Goal: Complete application form: Complete application form

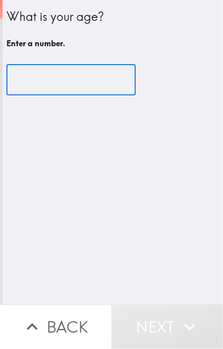
click at [99, 67] on input "number" at bounding box center [71, 80] width 130 height 31
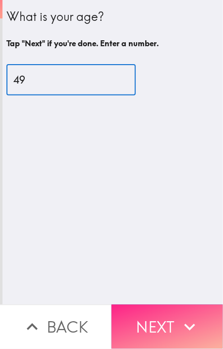
type input "49"
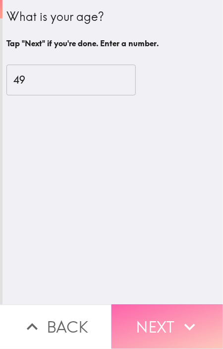
drag, startPoint x: 180, startPoint y: 318, endPoint x: 71, endPoint y: 168, distance: 185.1
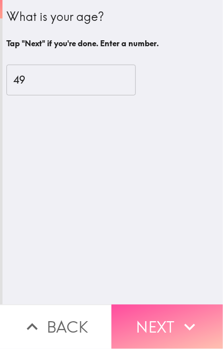
click at [179, 316] on icon "button" at bounding box center [190, 327] width 22 height 22
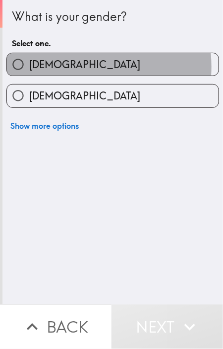
click at [61, 67] on label "[DEMOGRAPHIC_DATA]" at bounding box center [113, 64] width 212 height 22
click at [29, 67] on input "[DEMOGRAPHIC_DATA]" at bounding box center [18, 64] width 22 height 22
radio input "true"
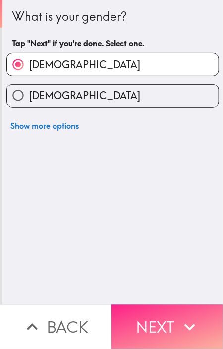
click at [152, 318] on button "Next" at bounding box center [168, 326] width 112 height 44
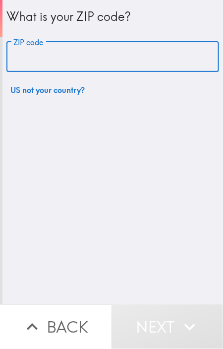
click at [70, 53] on input "ZIP code" at bounding box center [112, 57] width 213 height 31
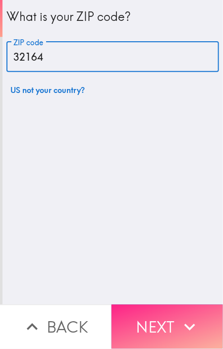
type input "32164"
click at [179, 307] on button "Next" at bounding box center [168, 326] width 112 height 44
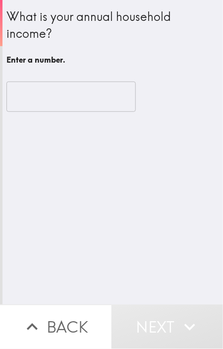
click at [90, 97] on input "number" at bounding box center [71, 96] width 130 height 31
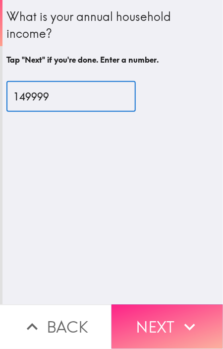
type input "149999"
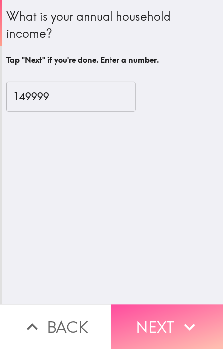
drag, startPoint x: 174, startPoint y: 332, endPoint x: 3, endPoint y: 161, distance: 241.6
click at [163, 312] on button "Next" at bounding box center [168, 326] width 112 height 44
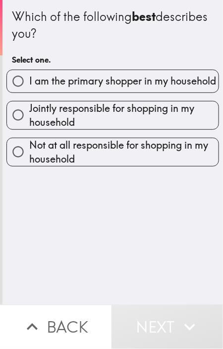
click at [150, 74] on span "I am the primary shopper in my household" at bounding box center [122, 81] width 187 height 14
click at [29, 74] on input "I am the primary shopper in my household" at bounding box center [18, 81] width 22 height 22
radio input "true"
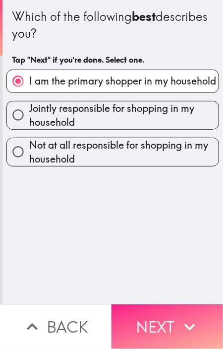
click at [171, 304] on button "Next" at bounding box center [168, 326] width 112 height 44
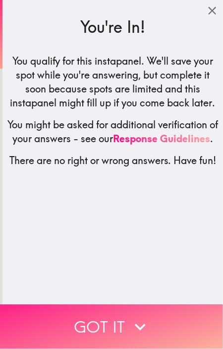
click at [103, 312] on button "Got it" at bounding box center [111, 326] width 223 height 44
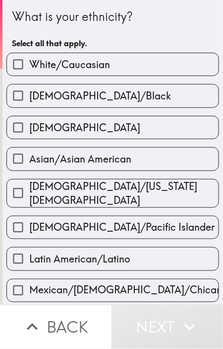
click at [63, 55] on label "White/Caucasian" at bounding box center [113, 64] width 212 height 22
click at [29, 55] on input "White/Caucasian" at bounding box center [18, 64] width 22 height 22
checkbox input "true"
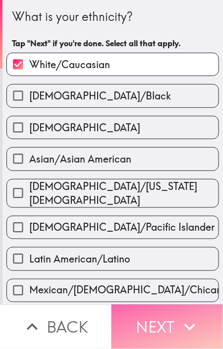
click at [150, 313] on button "Next" at bounding box center [168, 326] width 112 height 44
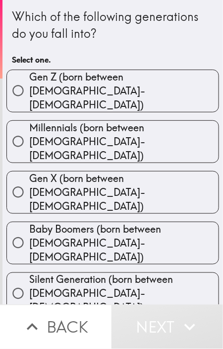
click at [144, 171] on span "Gen X (born between [DEMOGRAPHIC_DATA]-[DEMOGRAPHIC_DATA])" at bounding box center [124, 192] width 190 height 42
click at [29, 181] on input "Gen X (born between [DEMOGRAPHIC_DATA]-[DEMOGRAPHIC_DATA])" at bounding box center [18, 192] width 22 height 22
radio input "true"
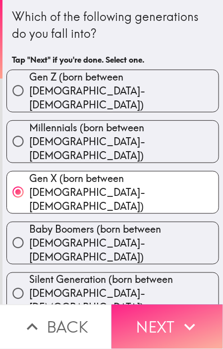
click at [160, 334] on button "Next" at bounding box center [168, 326] width 112 height 44
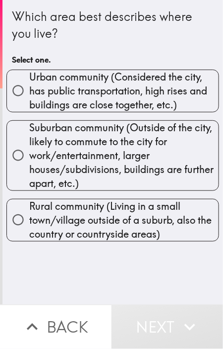
click at [98, 89] on span "Urban community (Considered the city, has public transportation, high rises and…" at bounding box center [124, 91] width 190 height 42
click at [29, 89] on input "Urban community (Considered the city, has public transportation, high rises and…" at bounding box center [18, 90] width 22 height 22
radio input "true"
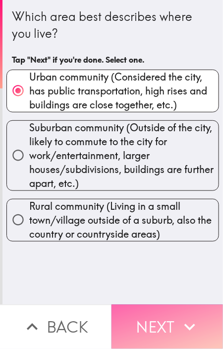
drag, startPoint x: 146, startPoint y: 312, endPoint x: 119, endPoint y: 299, distance: 30.7
click at [144, 310] on button "Next" at bounding box center [168, 326] width 112 height 44
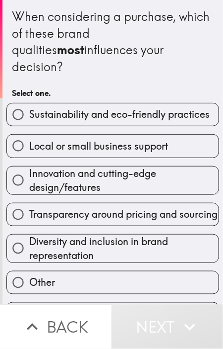
click at [118, 107] on span "Sustainability and eco-friendly practices" at bounding box center [119, 114] width 181 height 14
click at [29, 107] on input "Sustainability and eco-friendly practices" at bounding box center [18, 114] width 22 height 22
radio input "true"
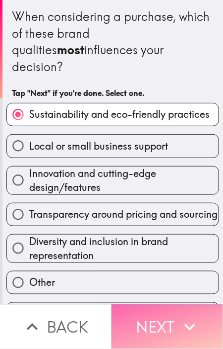
click at [164, 304] on button "Next" at bounding box center [168, 326] width 112 height 44
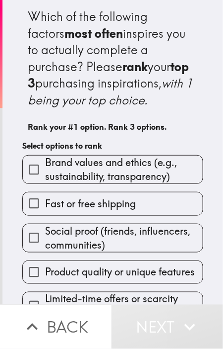
click at [113, 164] on span "Brand values and ethics (e.g., sustainability, transparency)" at bounding box center [124, 169] width 158 height 28
click at [45, 164] on input "Brand values and ethics (e.g., sustainability, transparency)" at bounding box center [34, 169] width 22 height 22
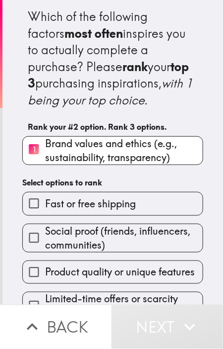
click at [128, 249] on span "Social proof (friends, influencers, communities)" at bounding box center [124, 238] width 158 height 28
click at [45, 249] on input "Social proof (friends, influencers, communities)" at bounding box center [34, 237] width 22 height 22
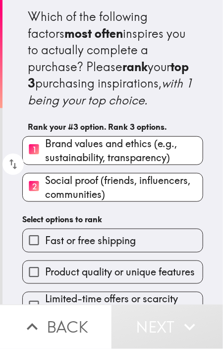
scroll to position [96, 0]
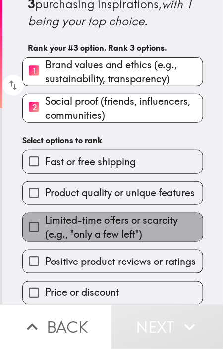
click at [113, 228] on span "Limited-time offers or scarcity (e.g., "only a few left")" at bounding box center [124, 227] width 158 height 28
click at [45, 228] on input "Limited-time offers or scarcity (e.g., "only a few left")" at bounding box center [34, 227] width 22 height 22
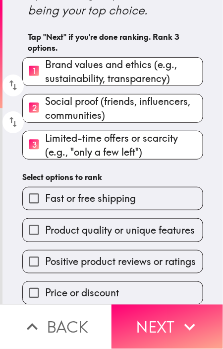
scroll to position [107, 0]
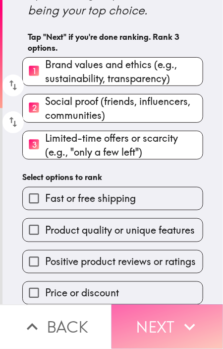
click at [186, 337] on button "Next" at bounding box center [168, 326] width 112 height 44
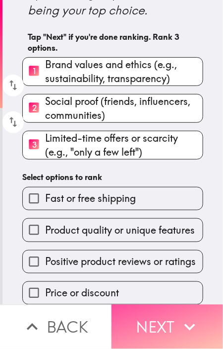
scroll to position [0, 0]
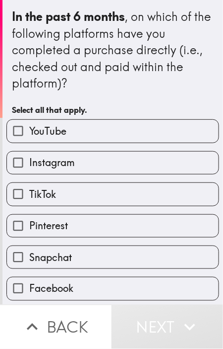
click at [73, 210] on div "Pinterest" at bounding box center [109, 221] width 221 height 31
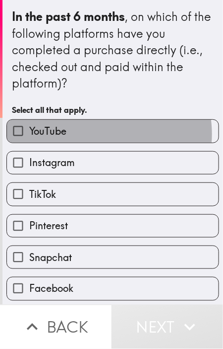
click at [90, 134] on label "YouTube" at bounding box center [113, 131] width 212 height 22
click at [29, 134] on input "YouTube" at bounding box center [18, 131] width 22 height 22
checkbox input "true"
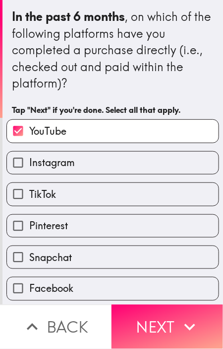
click at [90, 199] on label "TikTok" at bounding box center [113, 194] width 212 height 22
click at [29, 199] on input "TikTok" at bounding box center [18, 194] width 22 height 22
checkbox input "true"
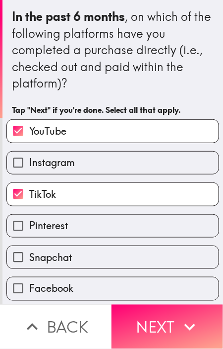
scroll to position [34, 0]
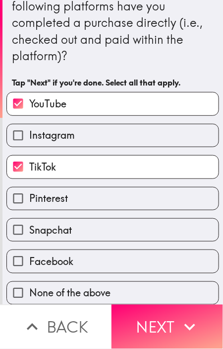
click at [100, 259] on label "Facebook" at bounding box center [113, 261] width 212 height 22
click at [29, 259] on input "Facebook" at bounding box center [18, 261] width 22 height 22
checkbox input "true"
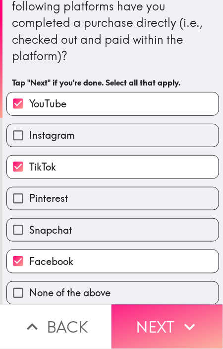
click at [145, 315] on button "Next" at bounding box center [168, 326] width 112 height 44
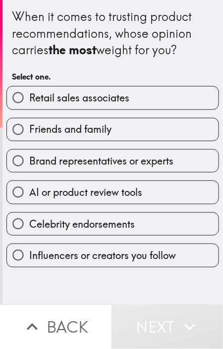
click at [73, 174] on div "AI or product review tools" at bounding box center [109, 187] width 221 height 31
click at [103, 93] on span "Retail sales associates" at bounding box center [79, 98] width 100 height 14
click at [29, 93] on input "Retail sales associates" at bounding box center [18, 97] width 22 height 22
radio input "true"
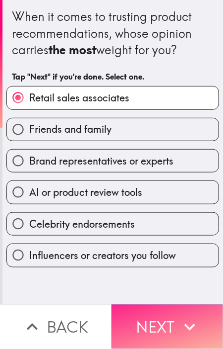
click at [172, 325] on button "Next" at bounding box center [168, 326] width 112 height 44
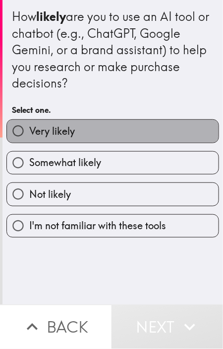
click at [121, 128] on label "Very likely" at bounding box center [113, 131] width 212 height 22
click at [29, 128] on input "Very likely" at bounding box center [18, 131] width 22 height 22
radio input "true"
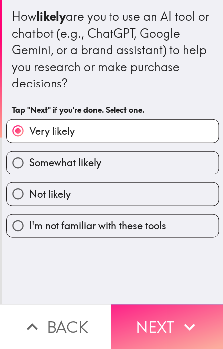
click at [158, 318] on button "Next" at bounding box center [168, 326] width 112 height 44
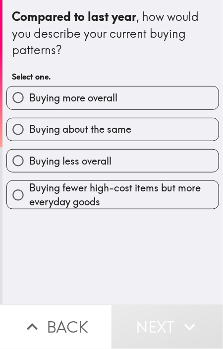
click at [95, 98] on span "Buying more overall" at bounding box center [73, 98] width 88 height 14
click at [29, 98] on input "Buying more overall" at bounding box center [18, 97] width 22 height 22
radio input "true"
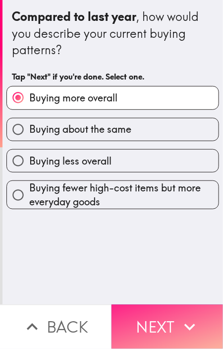
click at [154, 309] on button "Next" at bounding box center [168, 326] width 112 height 44
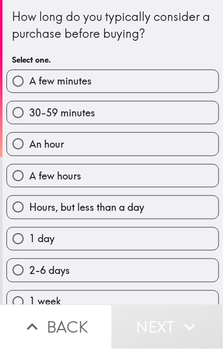
click at [55, 208] on span "Hours, but less than a day" at bounding box center [86, 207] width 115 height 14
click at [29, 208] on input "Hours, but less than a day" at bounding box center [18, 207] width 22 height 22
radio input "true"
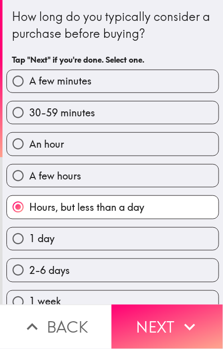
click at [43, 112] on span "30-59 minutes" at bounding box center [62, 113] width 66 height 14
click at [29, 112] on input "30-59 minutes" at bounding box center [18, 112] width 22 height 22
radio input "true"
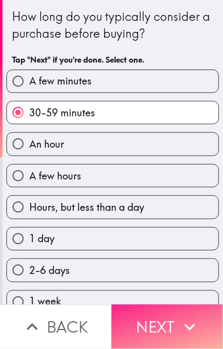
click at [154, 326] on button "Next" at bounding box center [168, 326] width 112 height 44
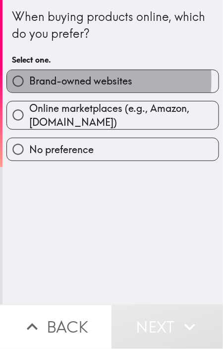
click at [64, 79] on span "Brand-owned websites" at bounding box center [80, 81] width 103 height 14
click at [29, 79] on input "Brand-owned websites" at bounding box center [18, 81] width 22 height 22
radio input "true"
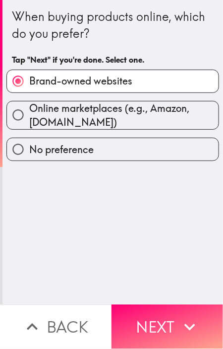
click at [78, 104] on span "Online marketplaces (e.g., Amazon, [DOMAIN_NAME])" at bounding box center [124, 115] width 190 height 28
click at [29, 104] on input "Online marketplaces (e.g., Amazon, [DOMAIN_NAME])" at bounding box center [18, 115] width 22 height 22
radio input "true"
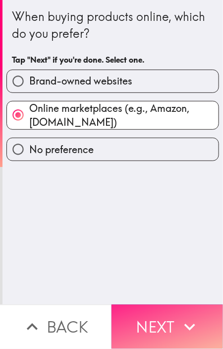
click at [189, 323] on icon "button" at bounding box center [190, 327] width 22 height 22
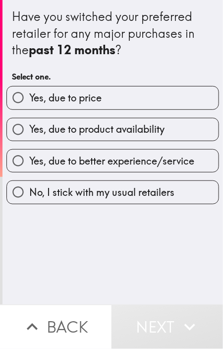
click at [156, 93] on label "Yes, due to price" at bounding box center [113, 97] width 212 height 22
click at [29, 93] on input "Yes, due to price" at bounding box center [18, 97] width 22 height 22
radio input "true"
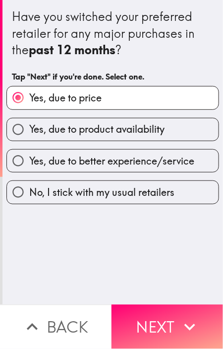
click at [167, 293] on div "Have you switched your preferred retailer for any major purchases in the past 1…" at bounding box center [112, 152] width 221 height 304
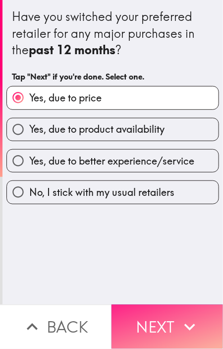
click at [150, 325] on button "Next" at bounding box center [168, 326] width 112 height 44
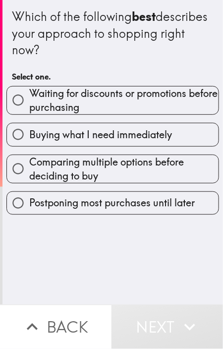
click at [67, 108] on span "Waiting for discounts or promotions before purchasing" at bounding box center [124, 100] width 190 height 28
click at [29, 108] on input "Waiting for discounts or promotions before purchasing" at bounding box center [18, 100] width 22 height 22
radio input "true"
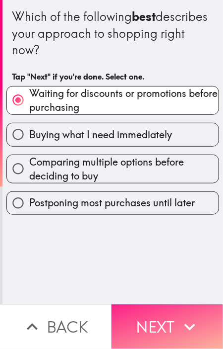
click at [158, 312] on button "Next" at bounding box center [168, 326] width 112 height 44
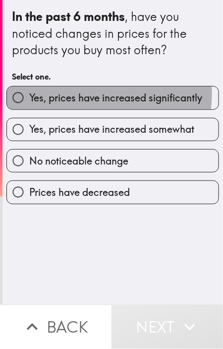
drag, startPoint x: 63, startPoint y: 92, endPoint x: 61, endPoint y: 103, distance: 10.7
click at [63, 92] on span "Yes, prices have increased significantly" at bounding box center [115, 98] width 173 height 14
click at [29, 92] on input "Yes, prices have increased significantly" at bounding box center [18, 97] width 22 height 22
radio input "true"
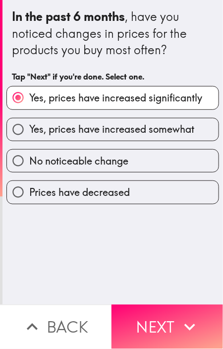
drag, startPoint x: 190, startPoint y: 320, endPoint x: 111, endPoint y: 268, distance: 94.6
click at [190, 320] on icon "button" at bounding box center [190, 327] width 22 height 22
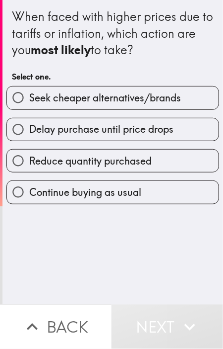
click at [75, 99] on span "Seek cheaper alternatives/brands" at bounding box center [105, 98] width 152 height 14
click at [29, 99] on input "Seek cheaper alternatives/brands" at bounding box center [18, 97] width 22 height 22
radio input "true"
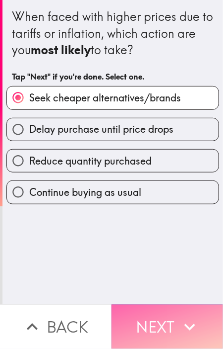
click at [191, 316] on icon "button" at bounding box center [190, 327] width 22 height 22
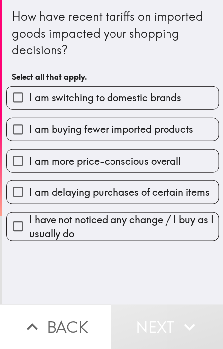
click at [102, 99] on span "I am switching to domestic brands" at bounding box center [105, 98] width 152 height 14
click at [29, 99] on input "I am switching to domestic brands" at bounding box center [18, 97] width 22 height 22
checkbox input "true"
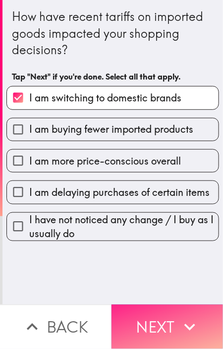
drag, startPoint x: 152, startPoint y: 310, endPoint x: 150, endPoint y: 305, distance: 5.2
click at [152, 309] on button "Next" at bounding box center [168, 326] width 112 height 44
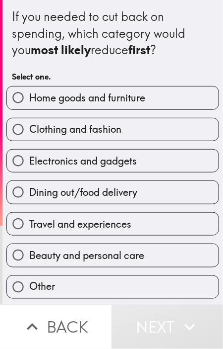
click at [80, 167] on label "Electronics and gadgets" at bounding box center [113, 160] width 212 height 22
click at [29, 167] on input "Electronics and gadgets" at bounding box center [18, 160] width 22 height 22
radio input "true"
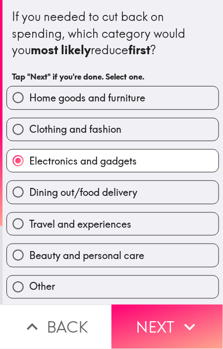
click at [90, 112] on div "Clothing and fashion" at bounding box center [109, 125] width 221 height 31
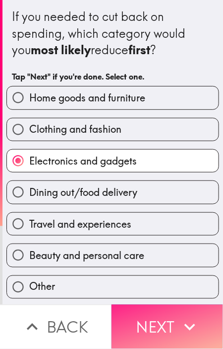
drag, startPoint x: 173, startPoint y: 323, endPoint x: 165, endPoint y: 309, distance: 16.4
click at [173, 322] on button "Next" at bounding box center [168, 326] width 112 height 44
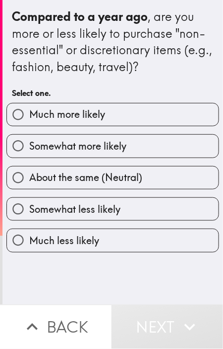
click at [82, 95] on div "Much more likely" at bounding box center [109, 110] width 221 height 31
drag, startPoint x: 82, startPoint y: 105, endPoint x: 79, endPoint y: 118, distance: 13.7
click at [82, 106] on label "Much more likely" at bounding box center [113, 114] width 212 height 22
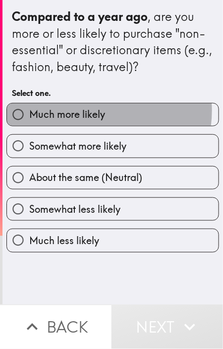
click at [90, 111] on span "Much more likely" at bounding box center [67, 114] width 76 height 14
click at [29, 111] on input "Much more likely" at bounding box center [18, 114] width 22 height 22
radio input "true"
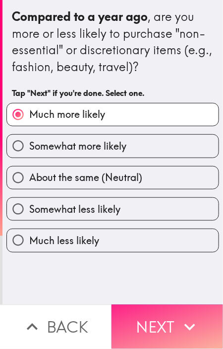
click at [173, 308] on button "Next" at bounding box center [168, 326] width 112 height 44
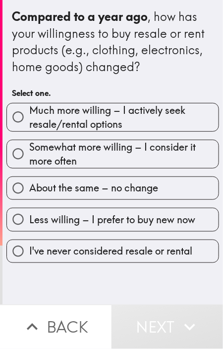
click at [99, 108] on span "Much more willing – I actively seek resale/rental options" at bounding box center [124, 117] width 190 height 28
click at [29, 108] on input "Much more willing – I actively seek resale/rental options" at bounding box center [18, 117] width 22 height 22
radio input "true"
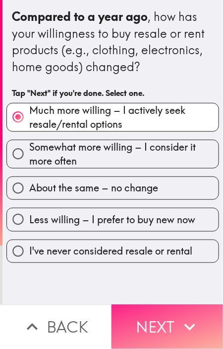
click at [146, 309] on button "Next" at bounding box center [168, 326] width 112 height 44
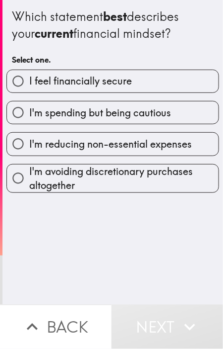
click at [82, 78] on span "I feel financially secure" at bounding box center [80, 81] width 103 height 14
click at [29, 78] on input "I feel financially secure" at bounding box center [18, 81] width 22 height 22
radio input "true"
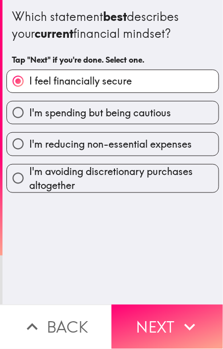
drag, startPoint x: 164, startPoint y: 304, endPoint x: 134, endPoint y: 261, distance: 52.8
click at [164, 304] on button "Next" at bounding box center [168, 326] width 112 height 44
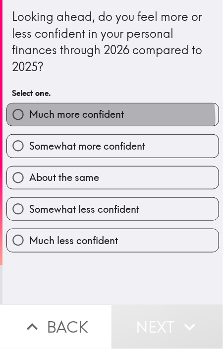
click at [106, 118] on span "Much more confident" at bounding box center [76, 114] width 95 height 14
click at [29, 118] on input "Much more confident" at bounding box center [18, 114] width 22 height 22
radio input "true"
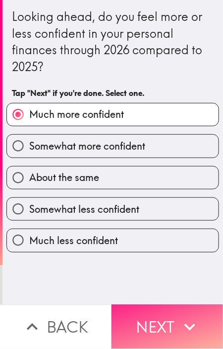
click at [148, 326] on button "Next" at bounding box center [168, 326] width 112 height 44
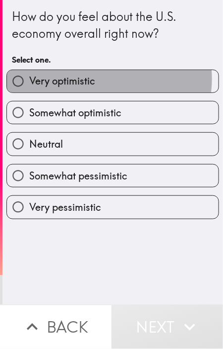
click at [92, 78] on label "Very optimistic" at bounding box center [113, 81] width 212 height 22
click at [29, 78] on input "Very optimistic" at bounding box center [18, 81] width 22 height 22
radio input "true"
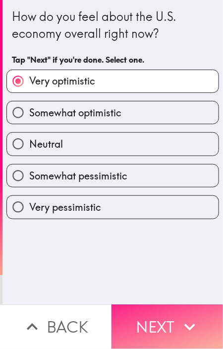
click at [179, 325] on icon "button" at bounding box center [190, 327] width 22 height 22
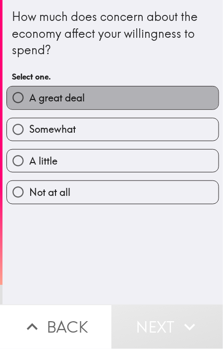
drag, startPoint x: 116, startPoint y: 92, endPoint x: 104, endPoint y: 104, distance: 16.5
click at [115, 92] on label "A great deal" at bounding box center [113, 97] width 212 height 22
click at [29, 92] on input "A great deal" at bounding box center [18, 97] width 22 height 22
radio input "true"
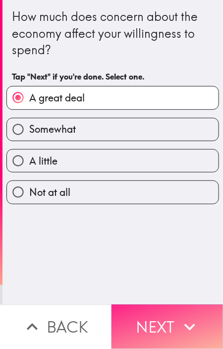
click at [165, 315] on button "Next" at bounding box center [168, 326] width 112 height 44
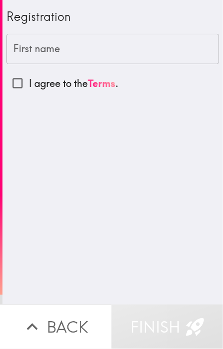
click at [53, 47] on input "First name" at bounding box center [112, 49] width 213 height 31
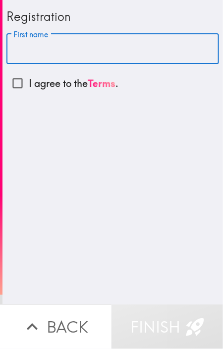
click at [54, 51] on input "First name" at bounding box center [112, 49] width 213 height 31
click at [74, 54] on input "First name" at bounding box center [112, 49] width 213 height 31
paste input "smithvenus606@"
drag, startPoint x: 96, startPoint y: 50, endPoint x: 35, endPoint y: 54, distance: 61.7
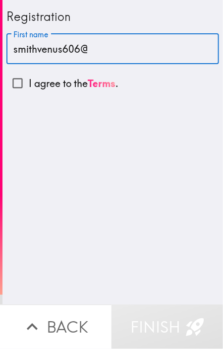
click at [35, 54] on input "smithvenus606@" at bounding box center [112, 49] width 213 height 31
type input "[PERSON_NAME]"
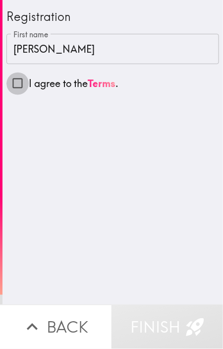
click at [12, 83] on input "I agree to the Terms ." at bounding box center [17, 83] width 22 height 22
checkbox input "true"
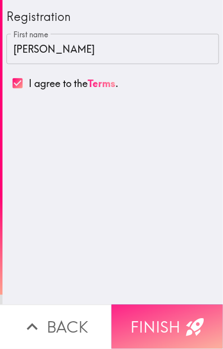
click at [153, 314] on button "Finish" at bounding box center [168, 326] width 112 height 44
